Goal: Entertainment & Leisure: Consume media (video, audio)

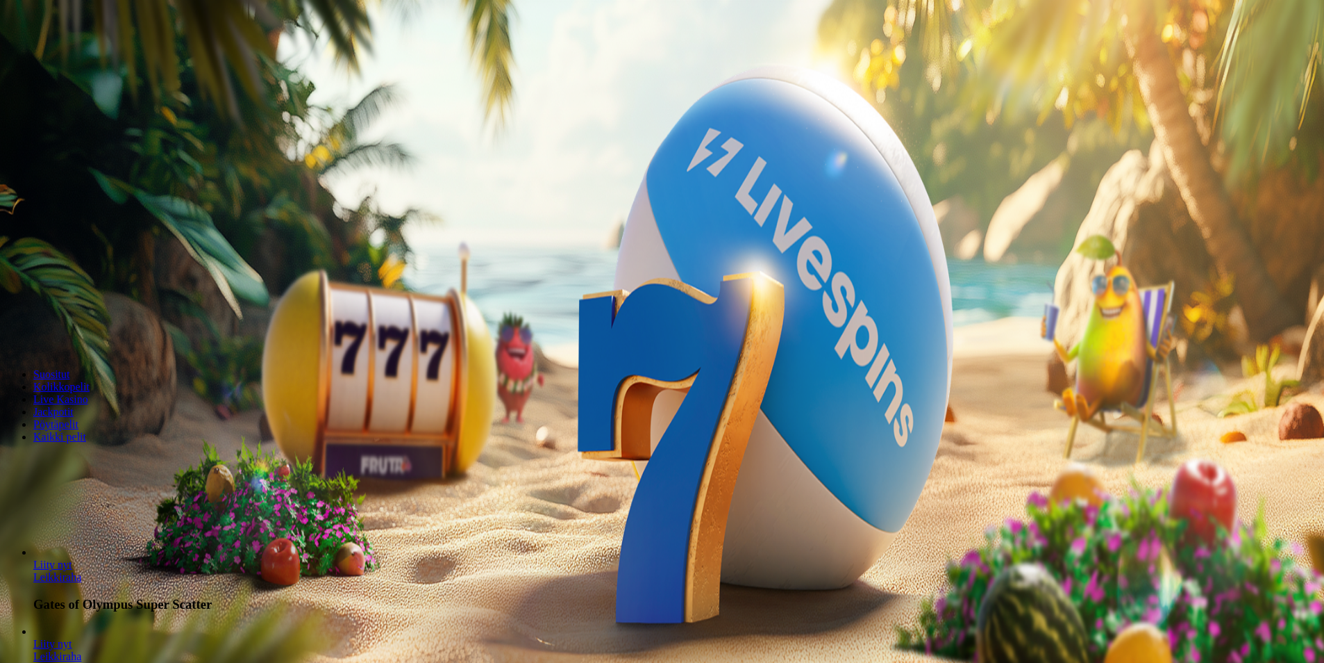
click at [96, 56] on span "Kirjaudu" at bounding box center [96, 50] width 34 height 10
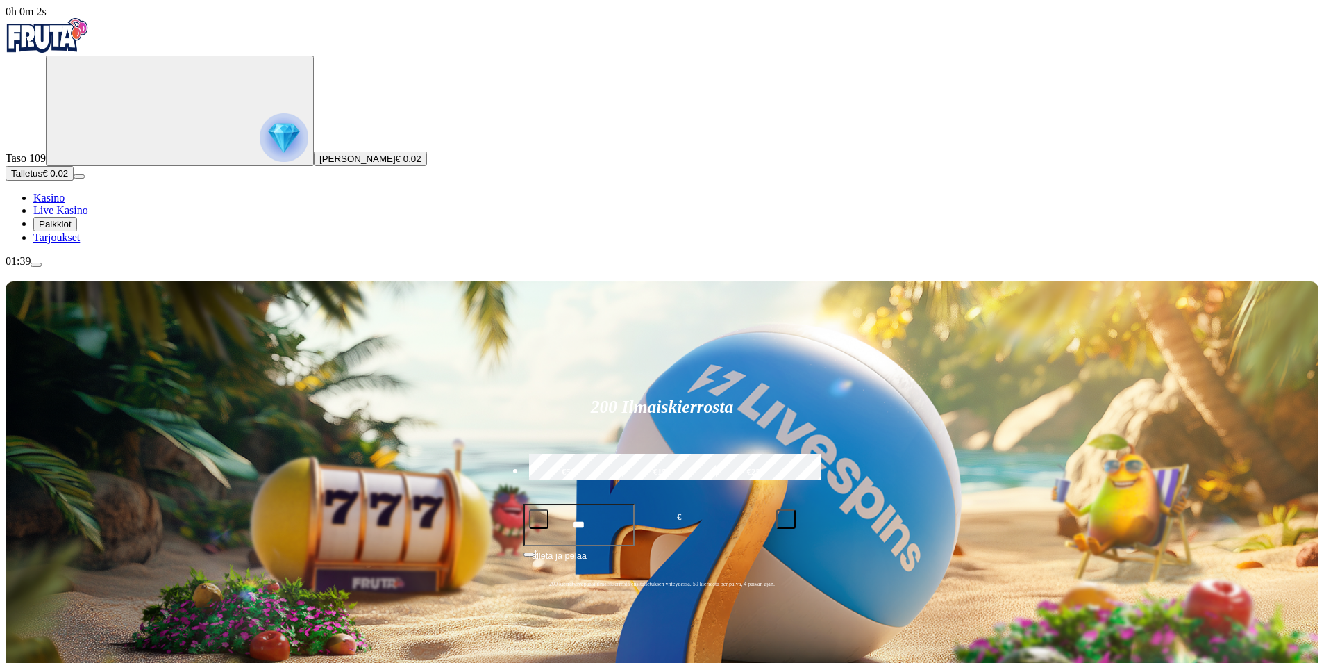
click at [72, 229] on span "Palkkiot" at bounding box center [55, 224] width 33 height 10
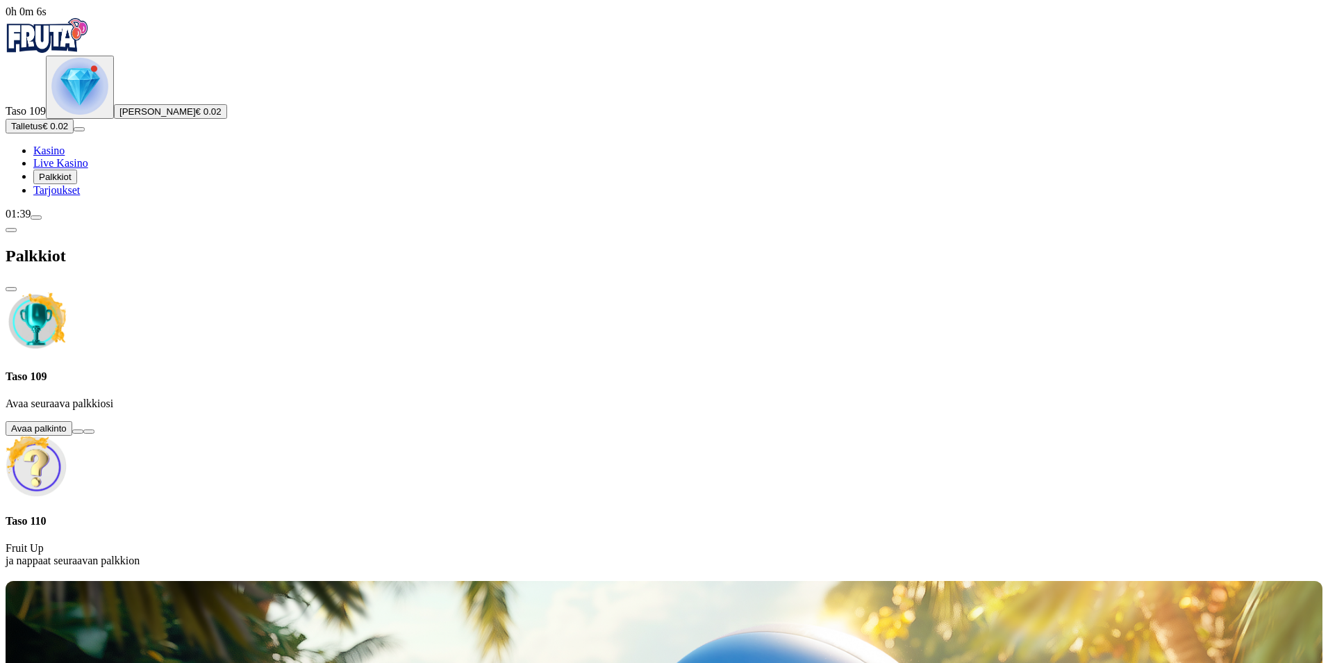
click at [83, 429] on button at bounding box center [77, 431] width 11 height 4
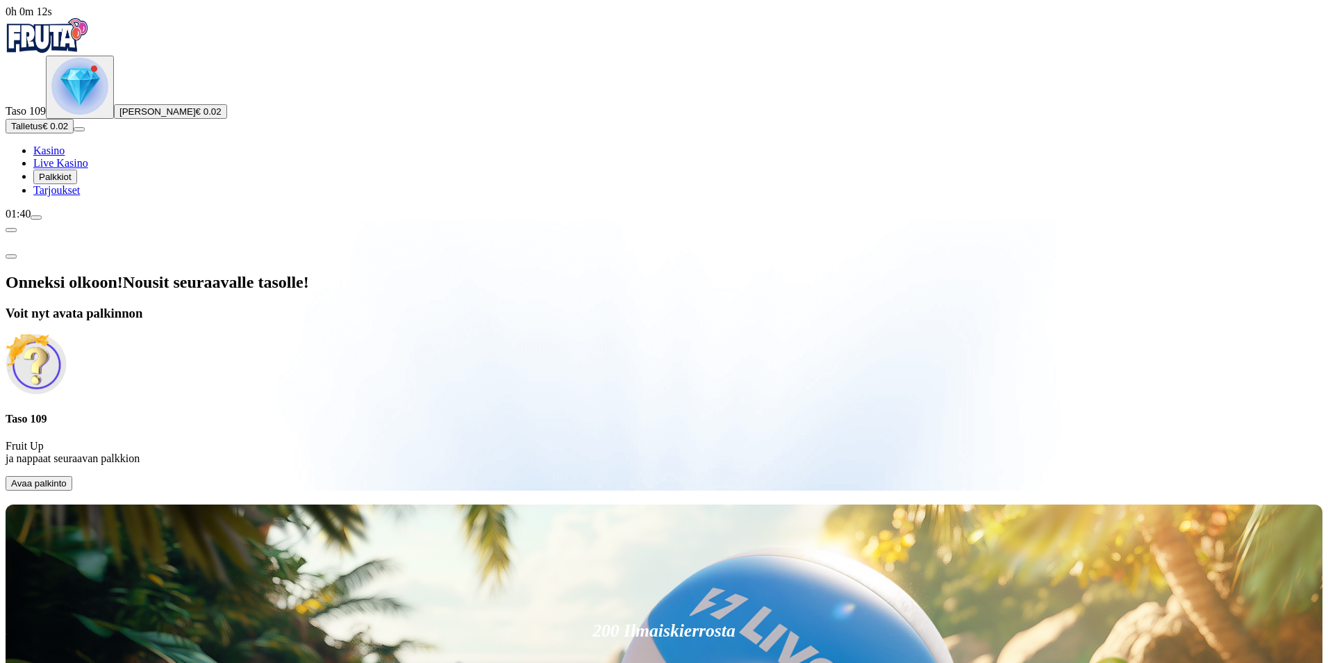
click at [67, 478] on span "Avaa palkinto" at bounding box center [39, 483] width 56 height 10
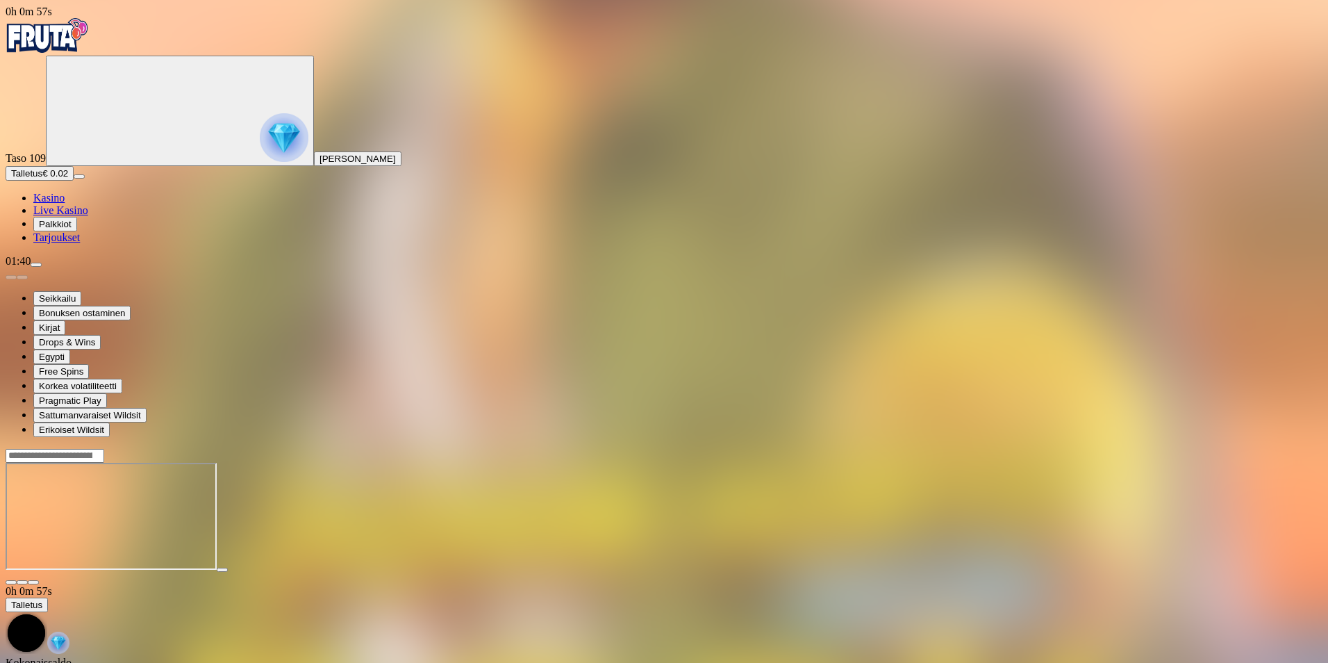
click at [11, 582] on span "close icon" at bounding box center [11, 582] width 0 height 0
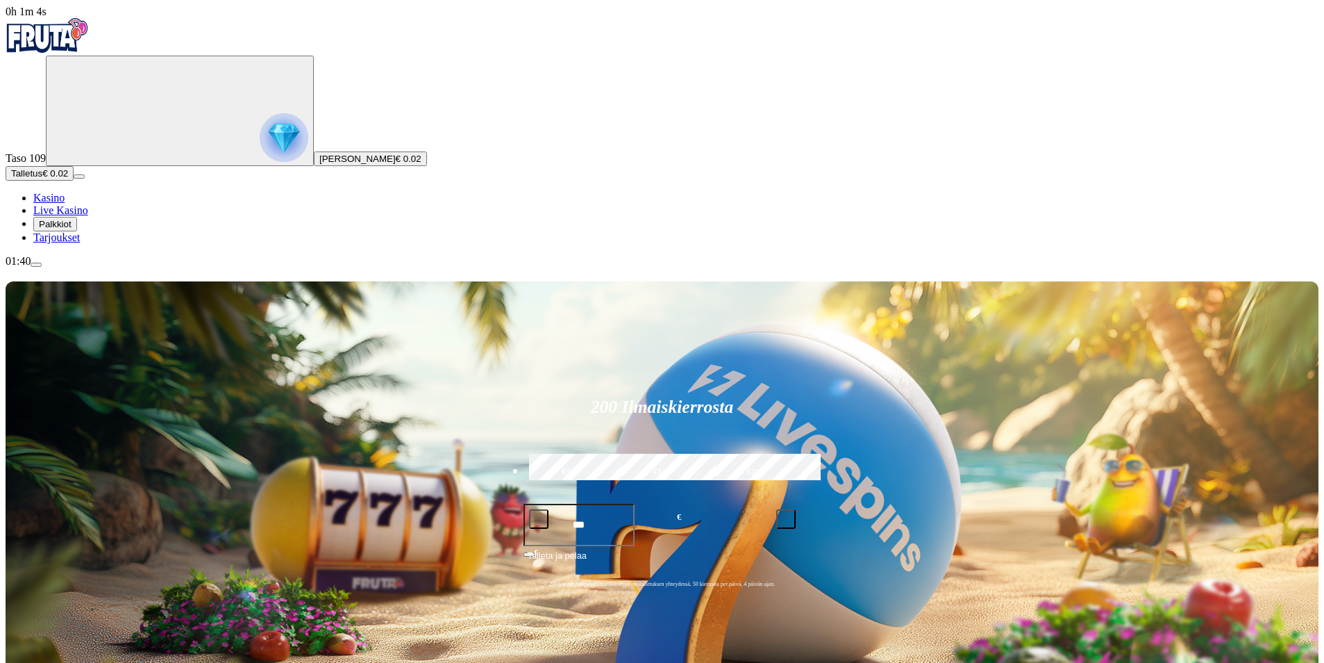
click at [42, 178] on span "Talletus" at bounding box center [26, 173] width 31 height 10
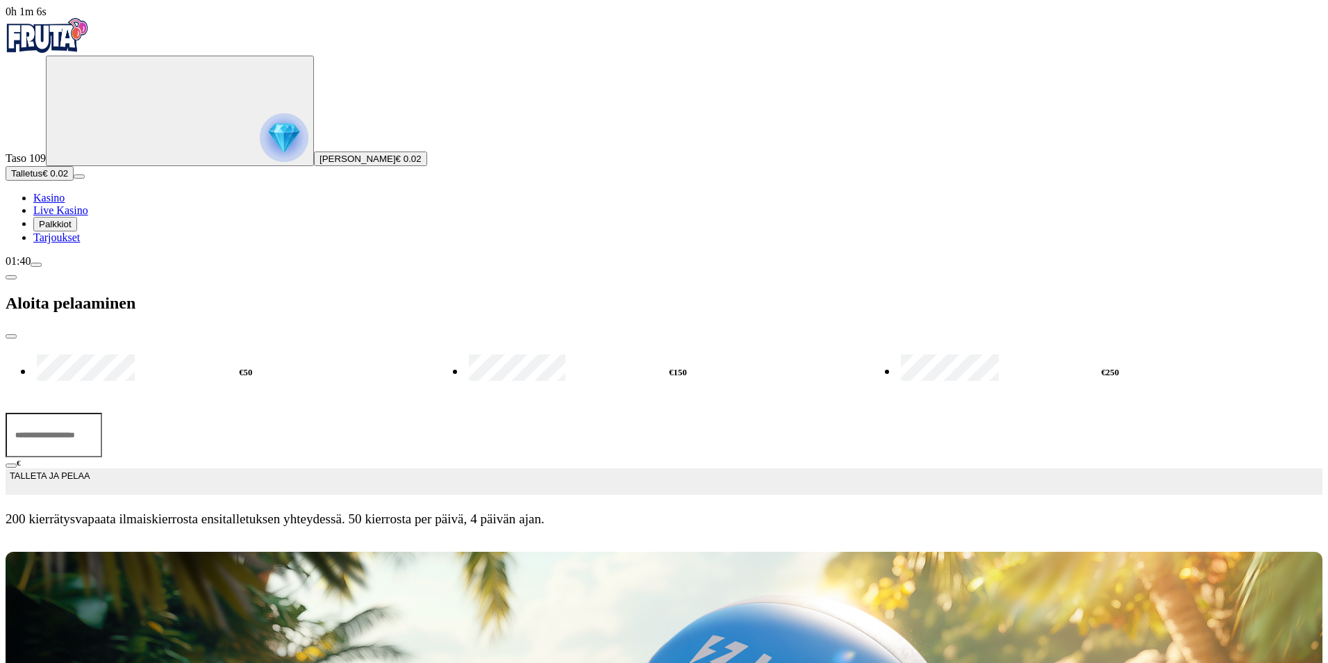
click at [102, 413] on input "***" at bounding box center [54, 435] width 97 height 44
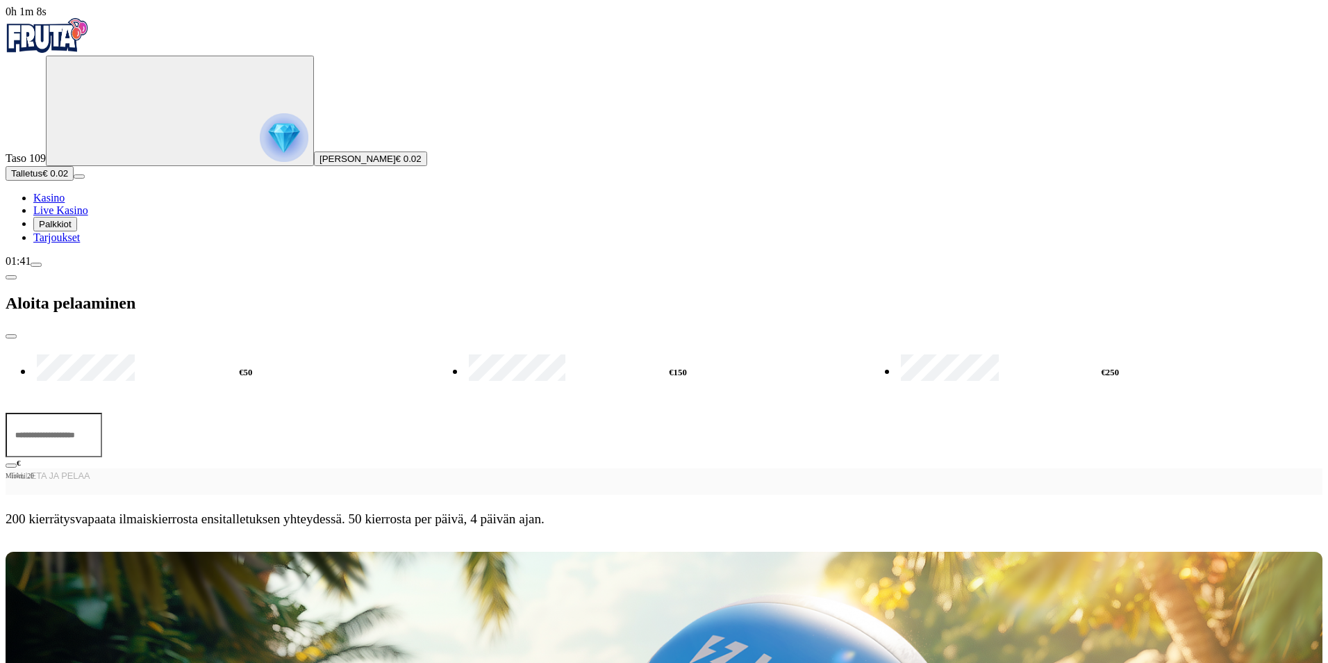
type input "*"
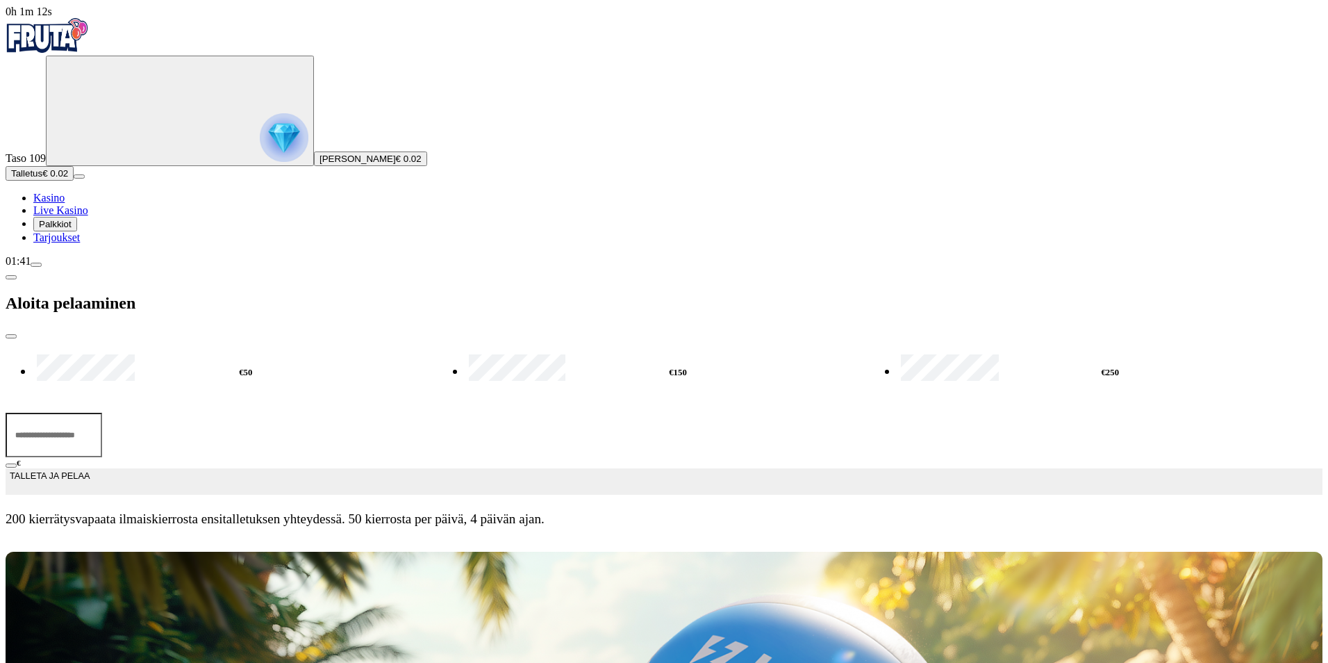
type input "**"
click at [90, 469] on span "TALLETA JA PELAA" at bounding box center [50, 481] width 80 height 25
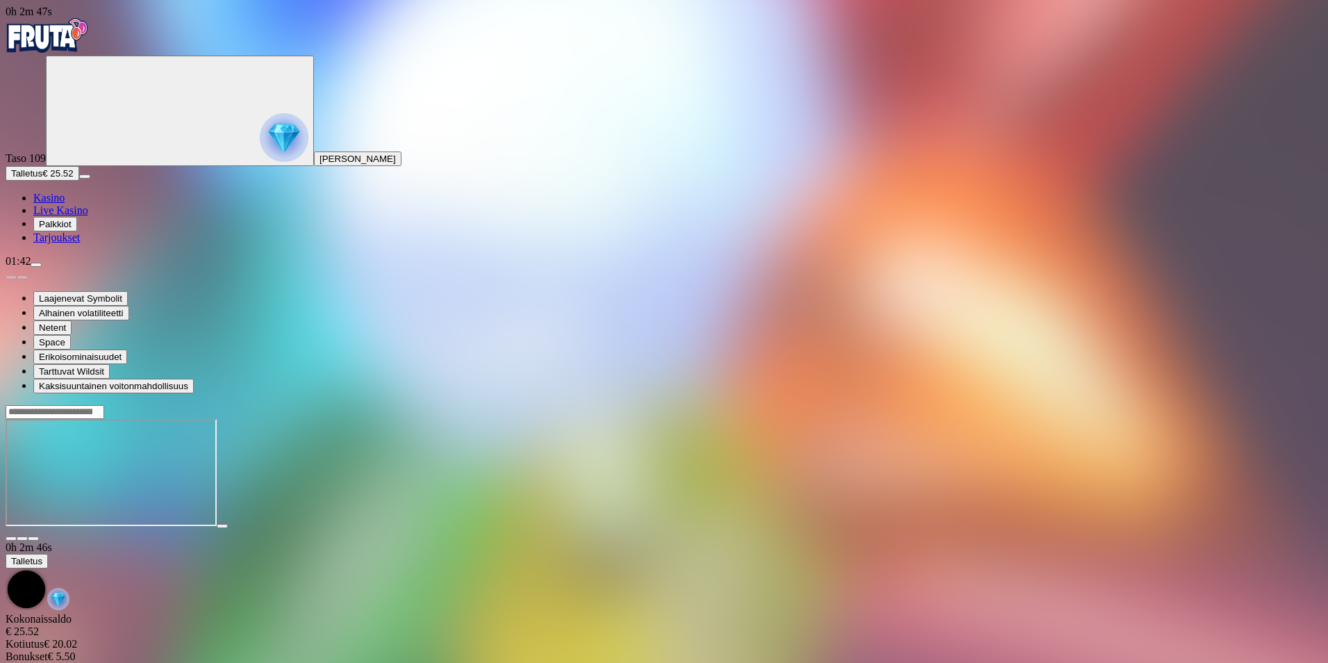
drag, startPoint x: 1251, startPoint y: 132, endPoint x: 1254, endPoint y: 183, distance: 51.5
click at [33, 538] on span "fullscreen icon" at bounding box center [33, 538] width 0 height 0
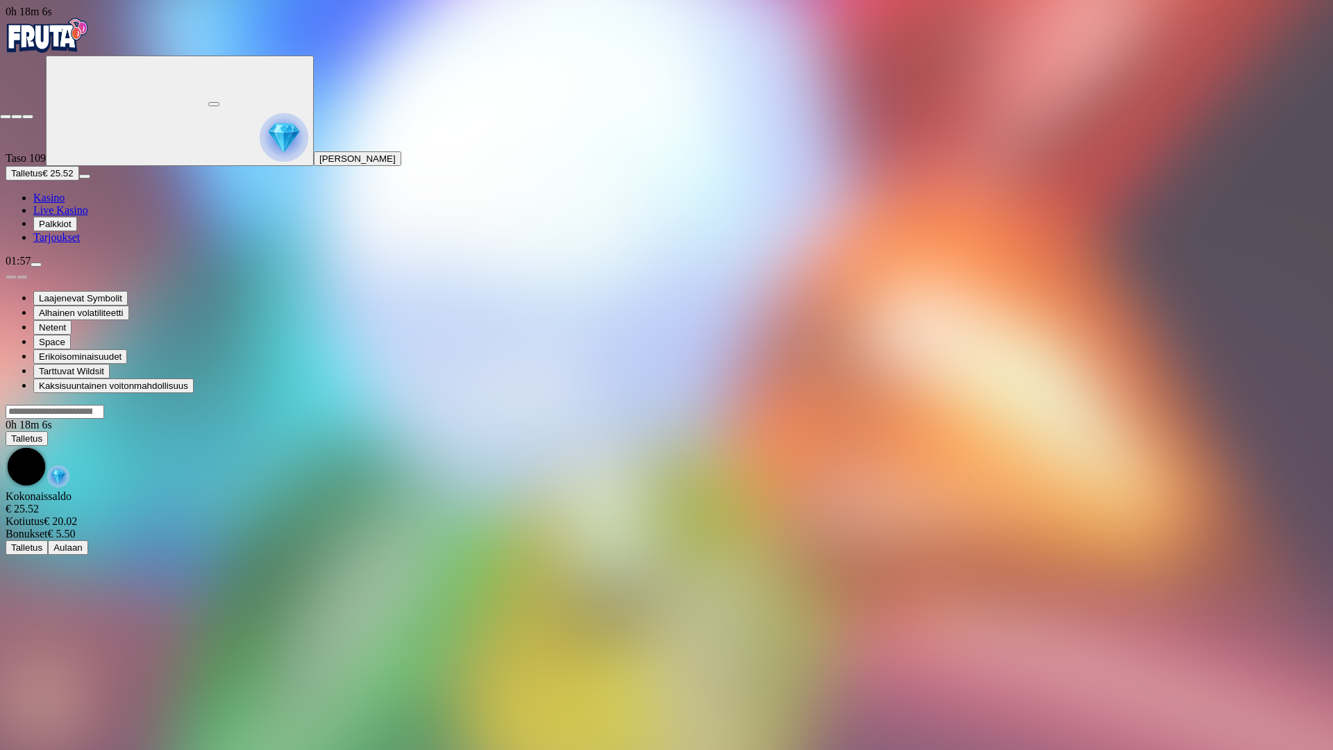
click at [6, 117] on span "close icon" at bounding box center [6, 117] width 0 height 0
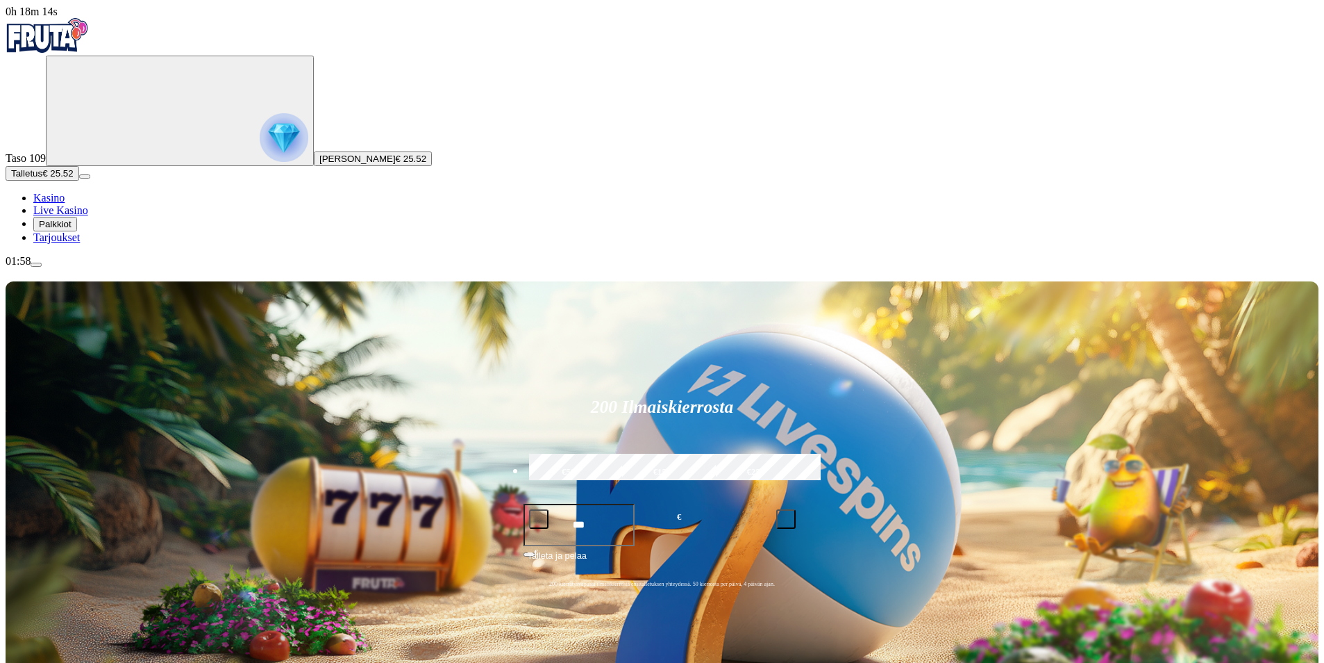
click at [36, 265] on span "menu icon" at bounding box center [36, 265] width 0 height 0
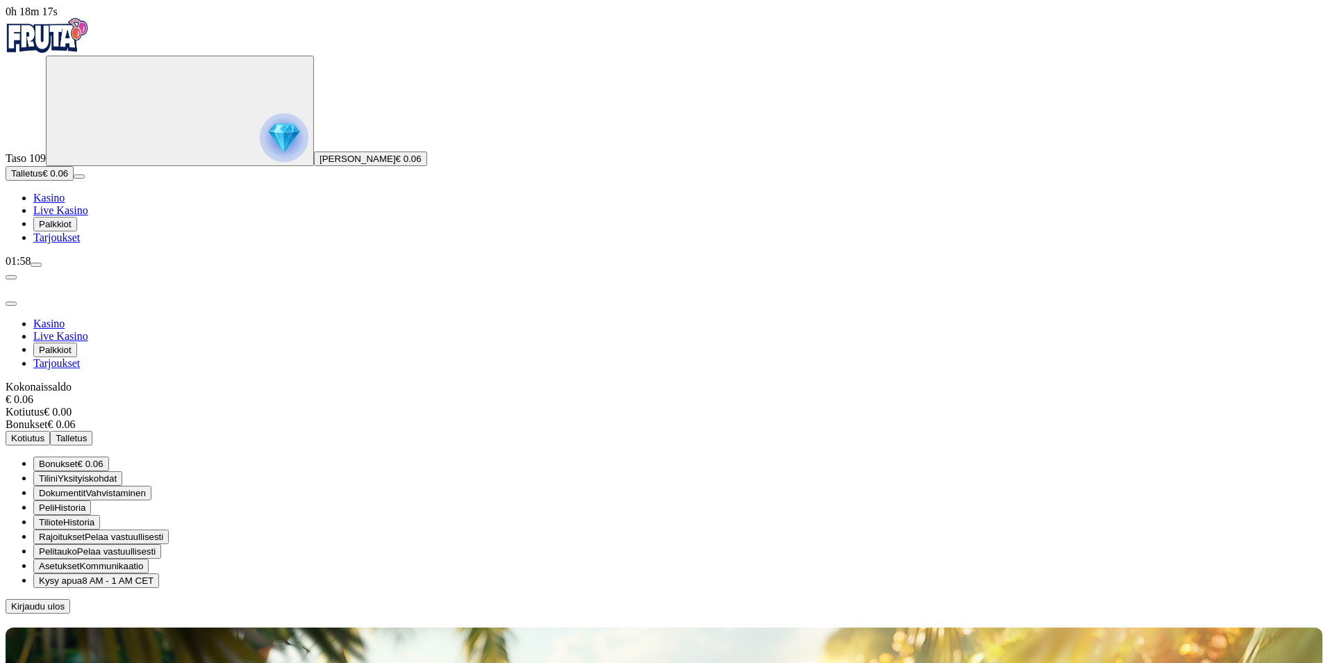
click at [36, 265] on span "menu icon" at bounding box center [36, 265] width 0 height 0
click at [11, 303] on span "close icon" at bounding box center [11, 303] width 0 height 0
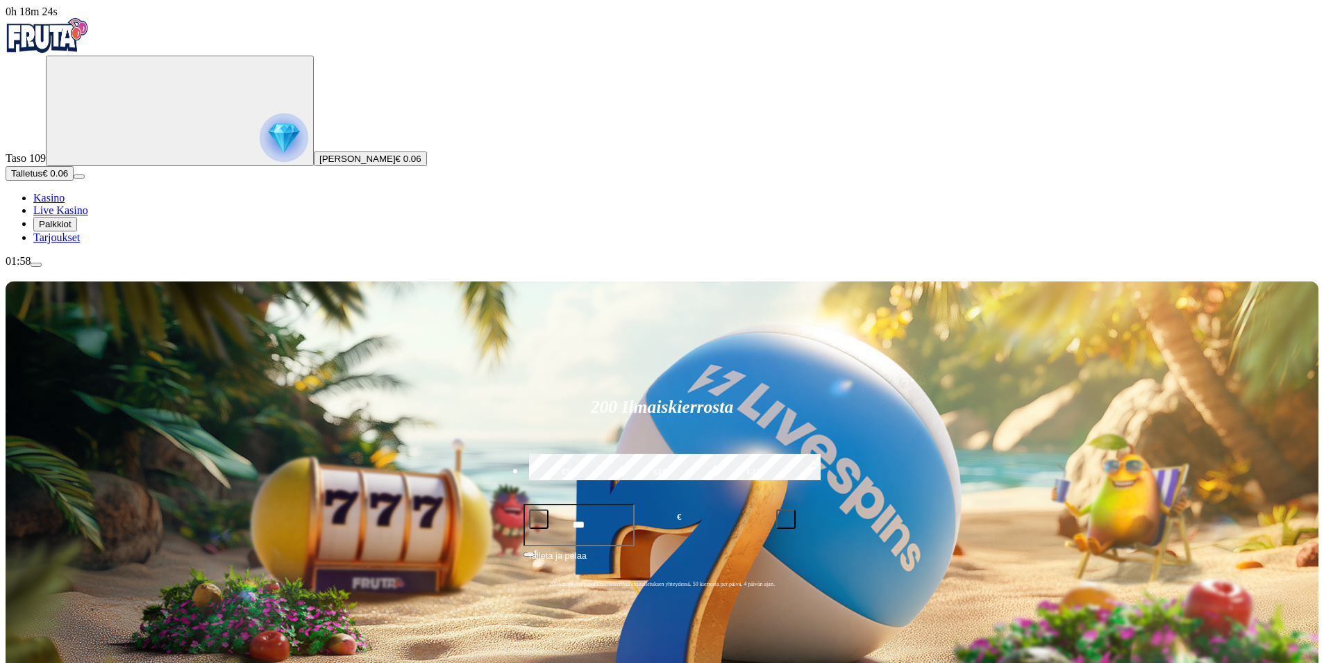
click at [74, 181] on button "Talletus € 0.06" at bounding box center [40, 173] width 68 height 15
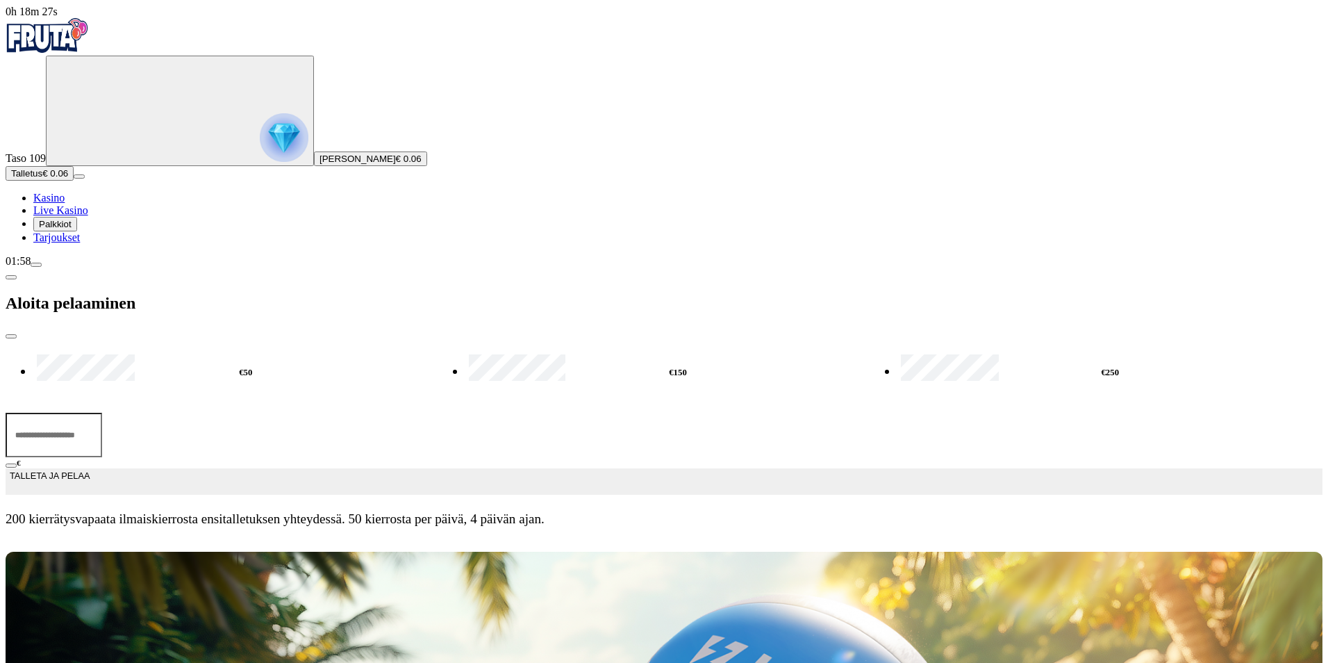
click at [102, 413] on input "***" at bounding box center [54, 435] width 97 height 44
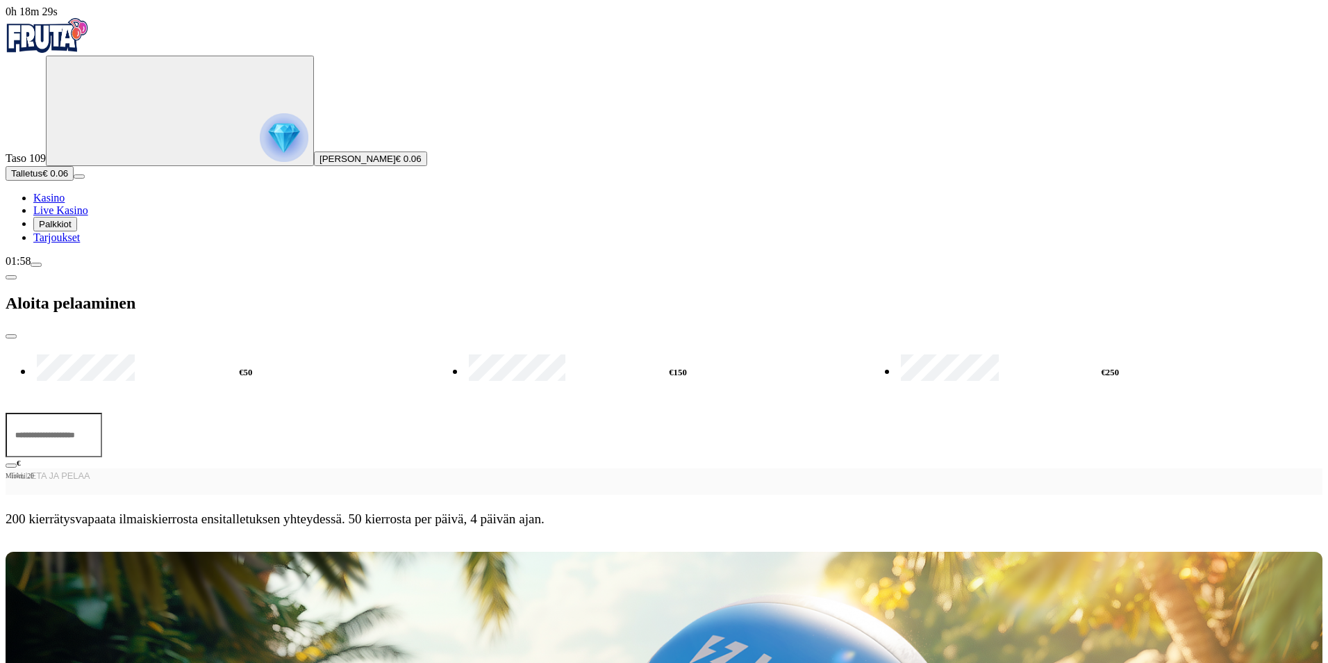
type input "*"
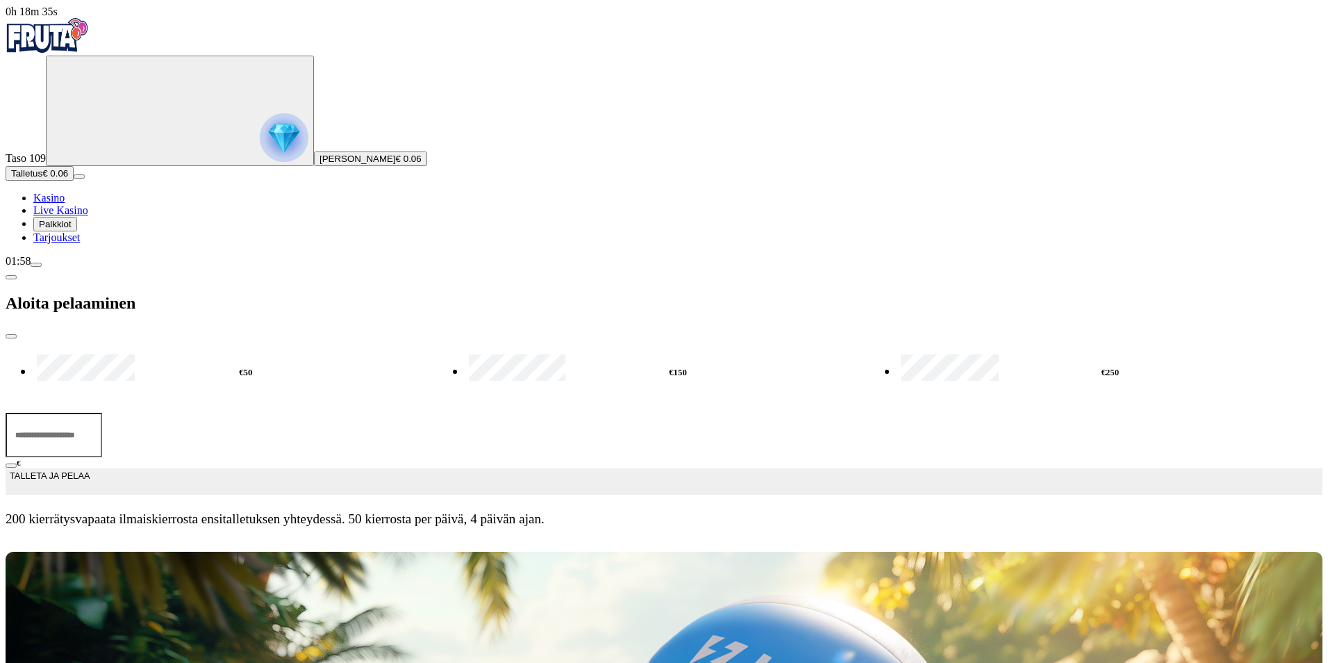
type input "**"
click at [421, 468] on button "TALLETA JA PELAA" at bounding box center [664, 481] width 1317 height 26
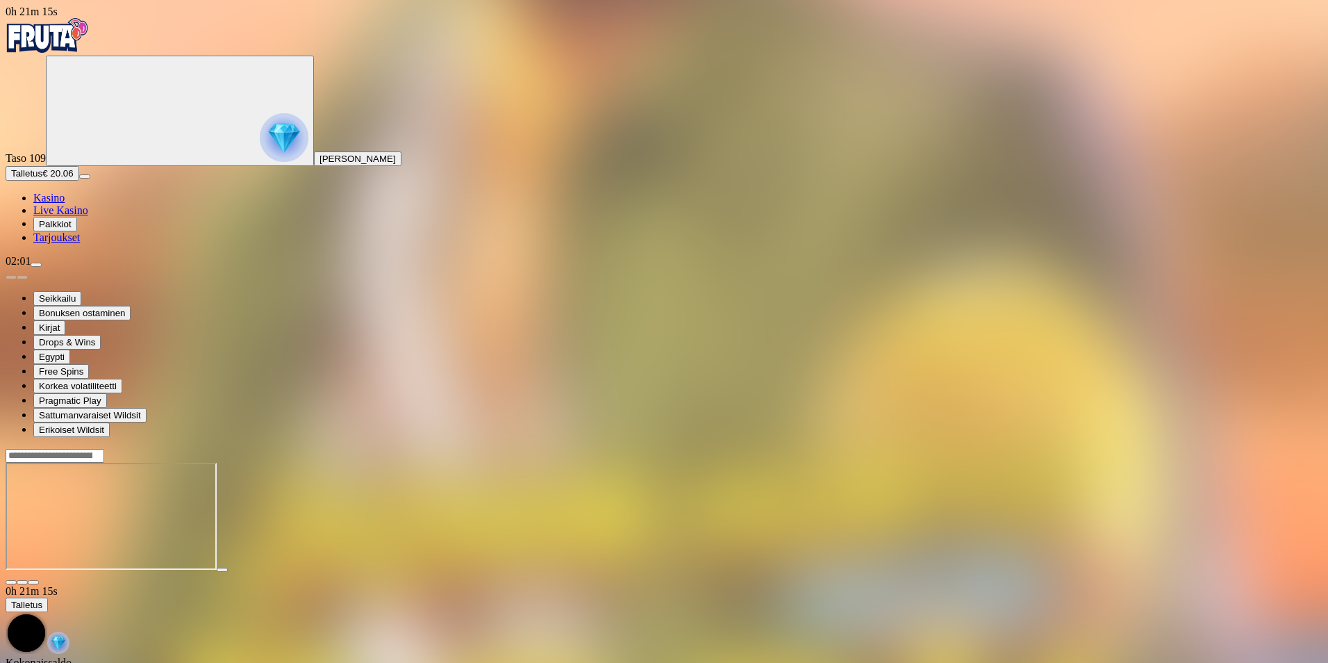
click at [11, 582] on span "close icon" at bounding box center [11, 582] width 0 height 0
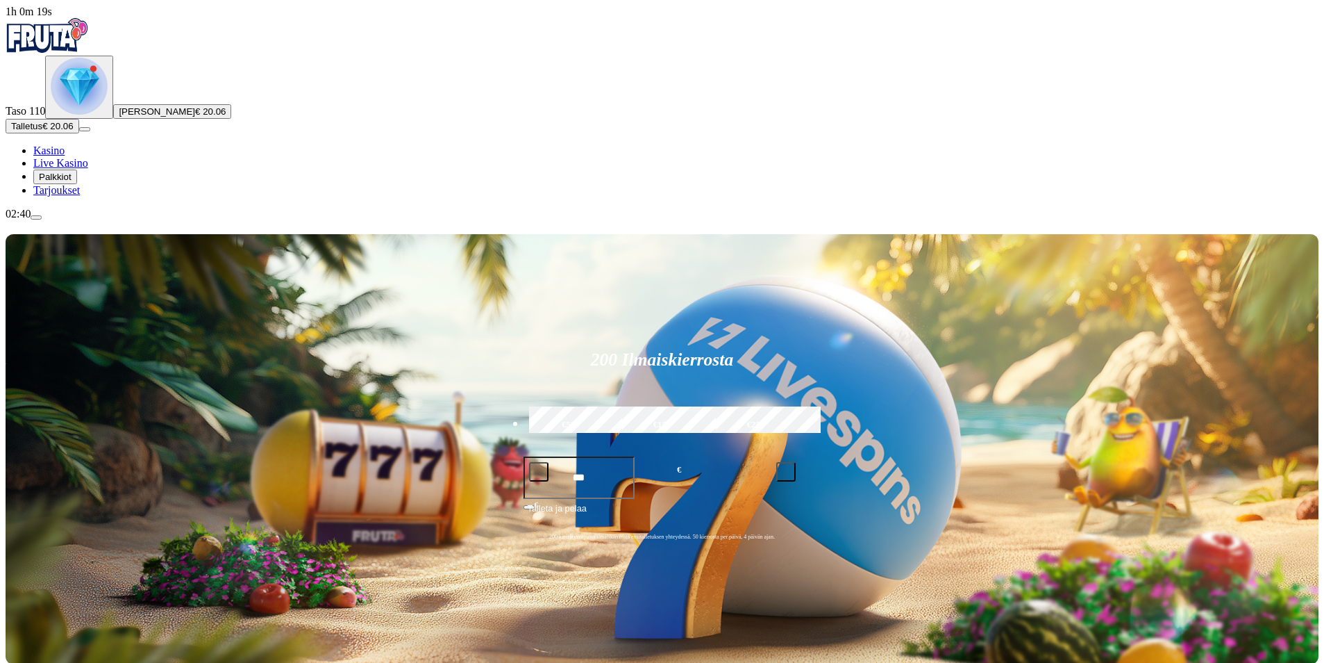
click at [72, 182] on span "Palkkiot" at bounding box center [55, 177] width 33 height 10
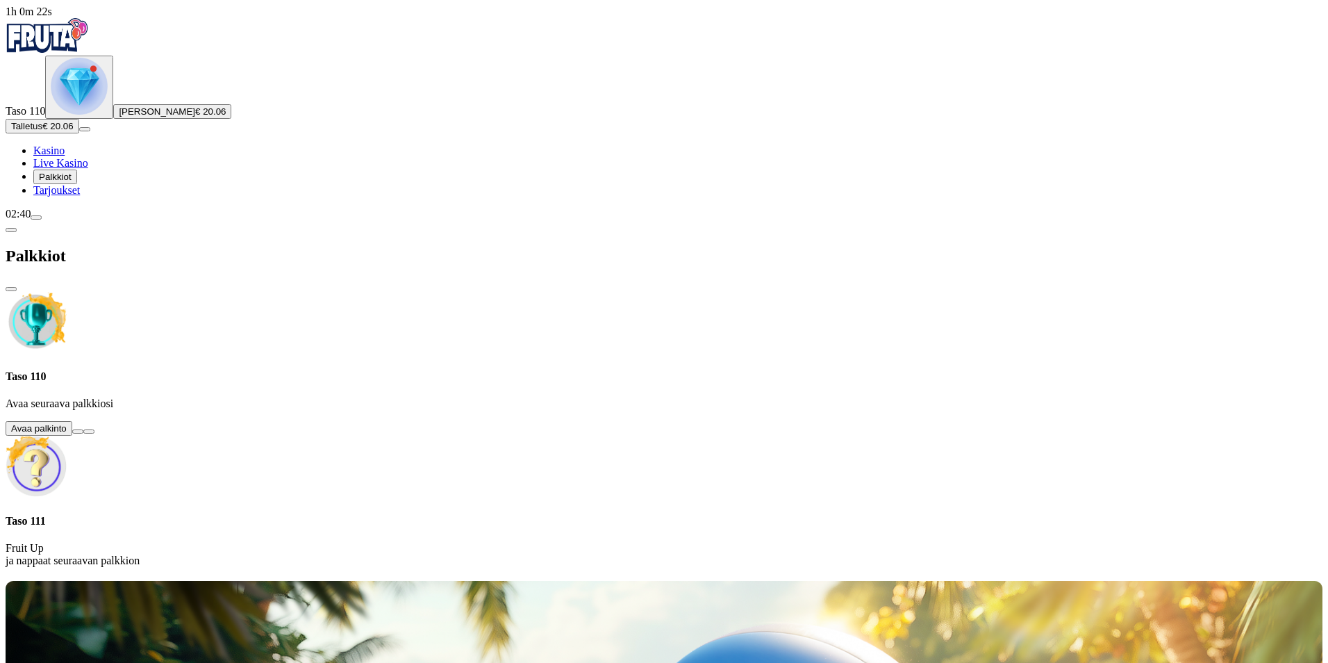
click at [83, 429] on button at bounding box center [77, 431] width 11 height 4
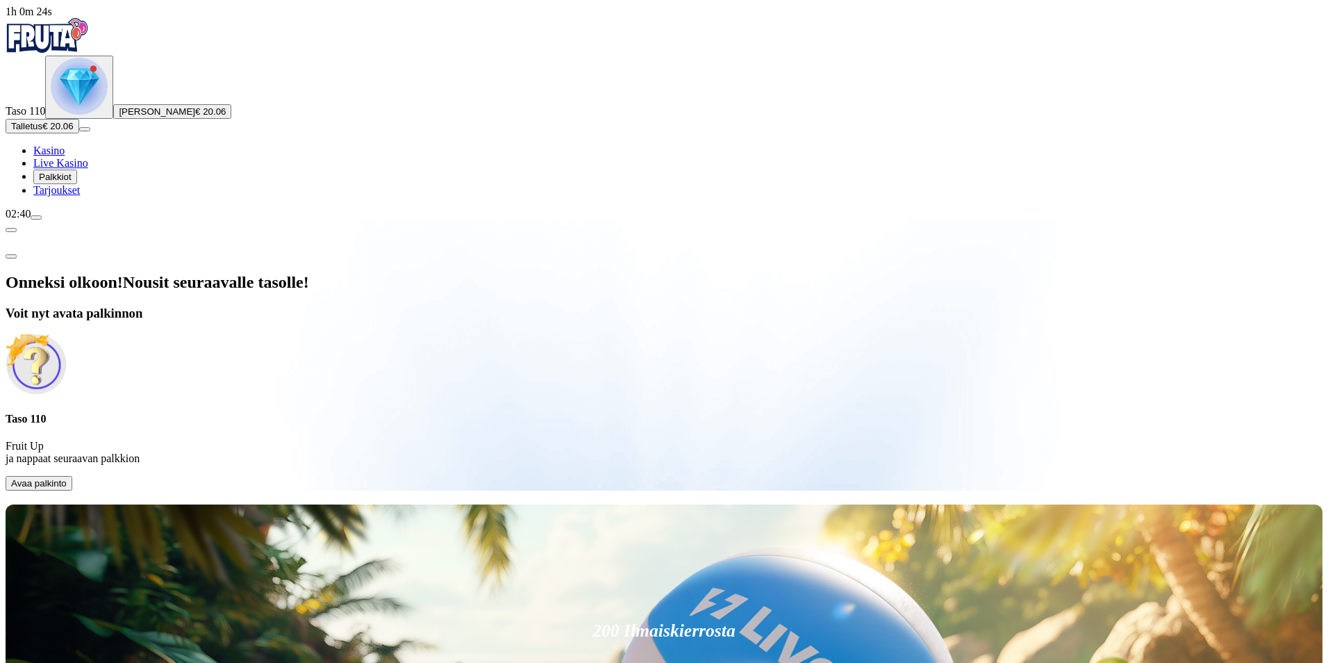
click at [67, 478] on span "Avaa palkinto" at bounding box center [39, 483] width 56 height 10
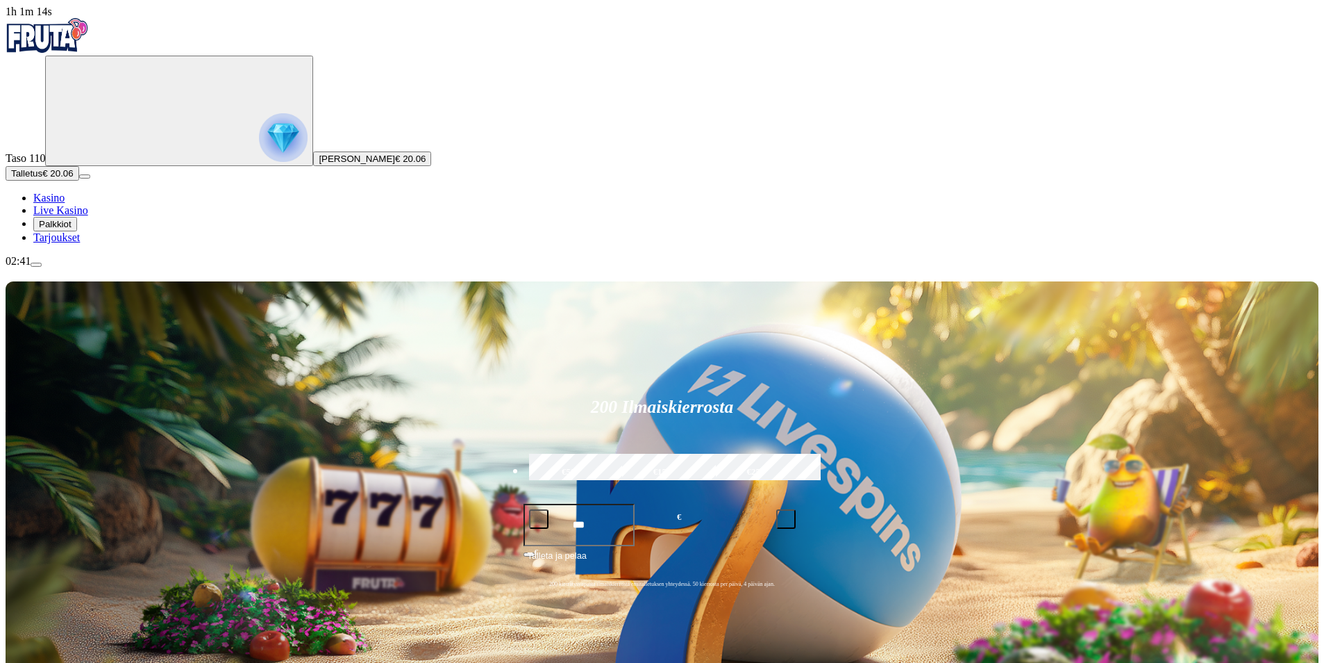
click at [36, 265] on span "menu icon" at bounding box center [36, 265] width 0 height 0
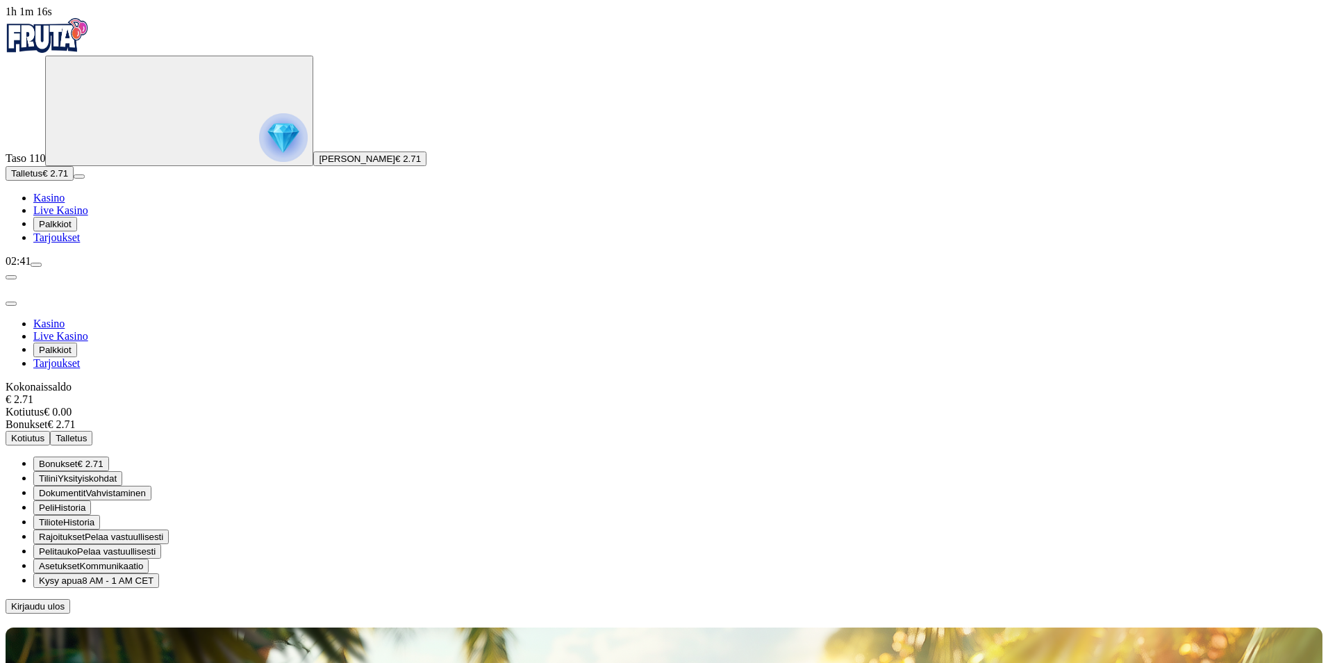
click at [36, 265] on span "menu icon" at bounding box center [36, 265] width 0 height 0
click at [11, 303] on span "close icon" at bounding box center [11, 303] width 0 height 0
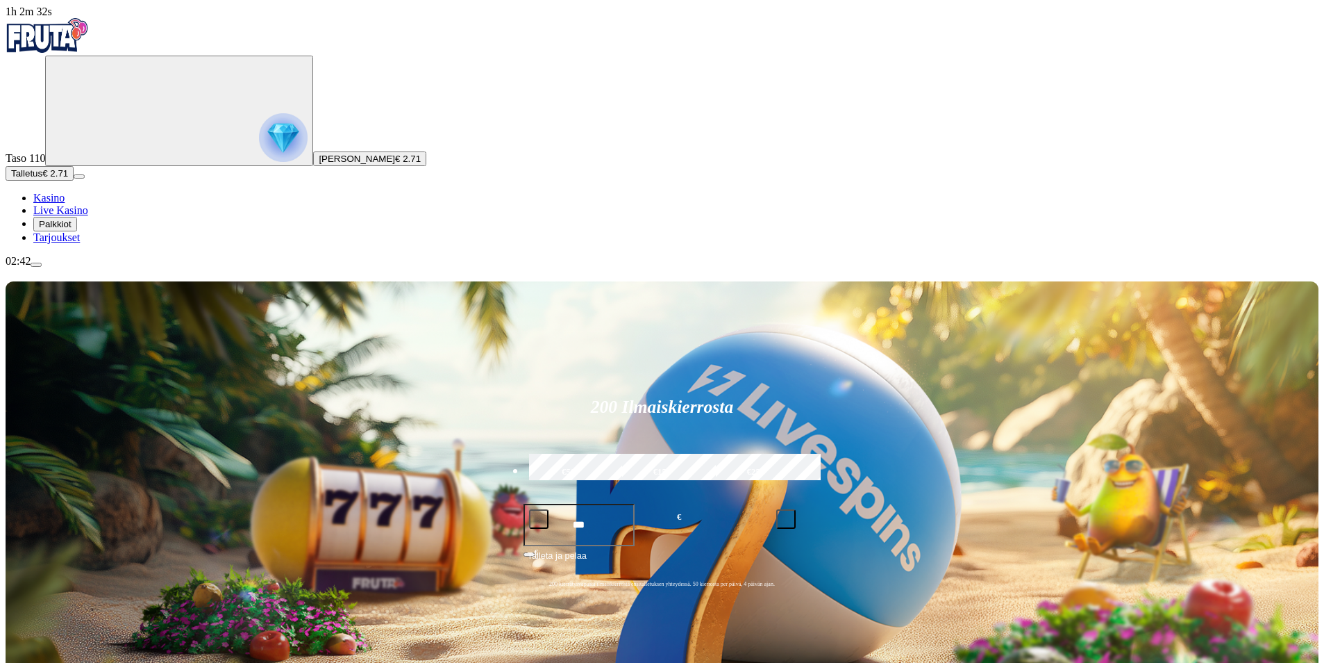
click at [36, 265] on span "menu icon" at bounding box center [36, 265] width 0 height 0
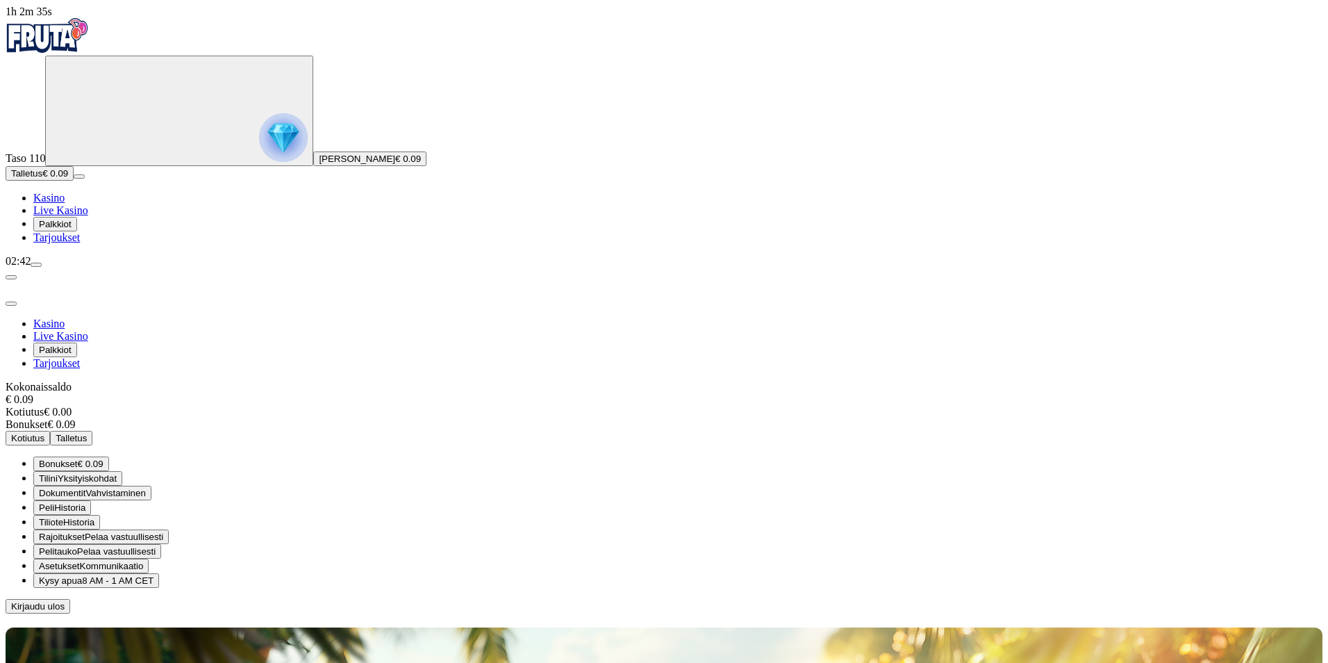
click at [65, 601] on span "Kirjaudu ulos" at bounding box center [37, 606] width 53 height 10
